Goal: Find specific page/section: Find specific page/section

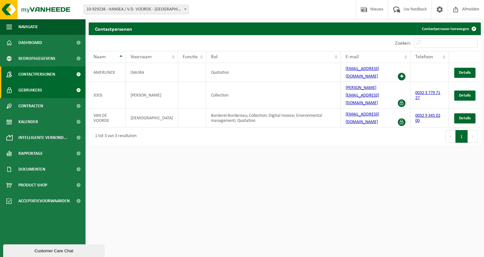
click at [29, 90] on span "Gebruikers" at bounding box center [30, 90] width 24 height 16
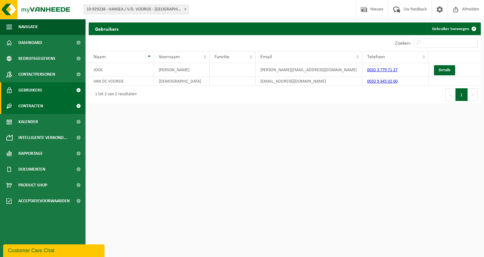
click at [37, 106] on span "Contracten" at bounding box center [30, 106] width 25 height 16
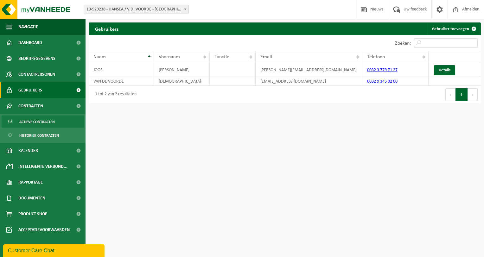
click at [37, 120] on span "Actieve contracten" at bounding box center [36, 122] width 35 height 12
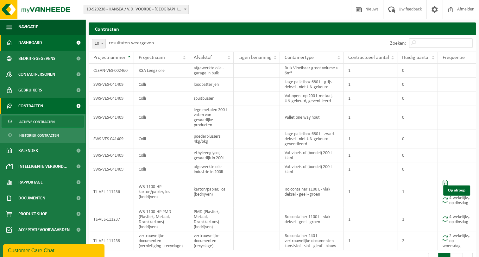
click at [30, 46] on span "Dashboard" at bounding box center [30, 43] width 24 height 16
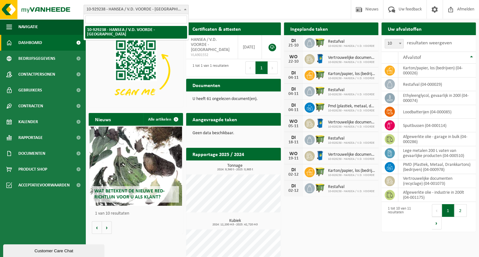
click at [187, 13] on span at bounding box center [185, 9] width 6 height 8
click at [200, 9] on div "Vestiging: 10-929238 - HANSEA / V.D. VOORDE - WACHTEBEKE 10-929238 - HANSEA / V…" at bounding box center [239, 9] width 479 height 19
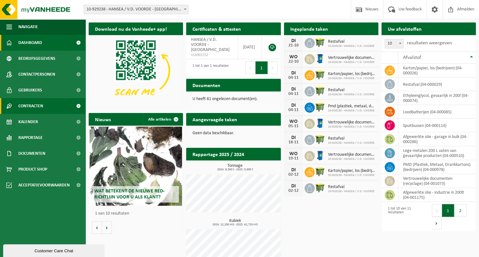
click at [29, 112] on span "Contracten" at bounding box center [30, 106] width 25 height 16
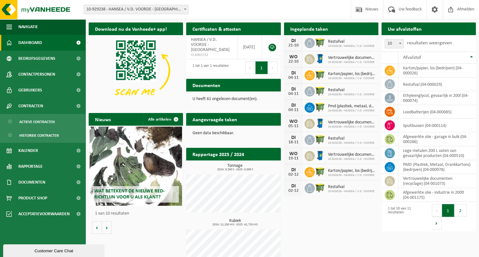
scroll to position [16, 0]
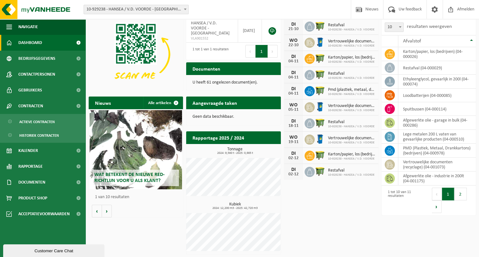
click at [105, 8] on span "10-929238 - HANSEA / V.D. VOORDE - [GEOGRAPHIC_DATA]" at bounding box center [136, 9] width 104 height 9
click at [143, 212] on div "Wat betekent de nieuwe RED-richtlijn voor u als klant? Market update Market upd…" at bounding box center [136, 163] width 94 height 108
